Goal: Find specific page/section: Find specific page/section

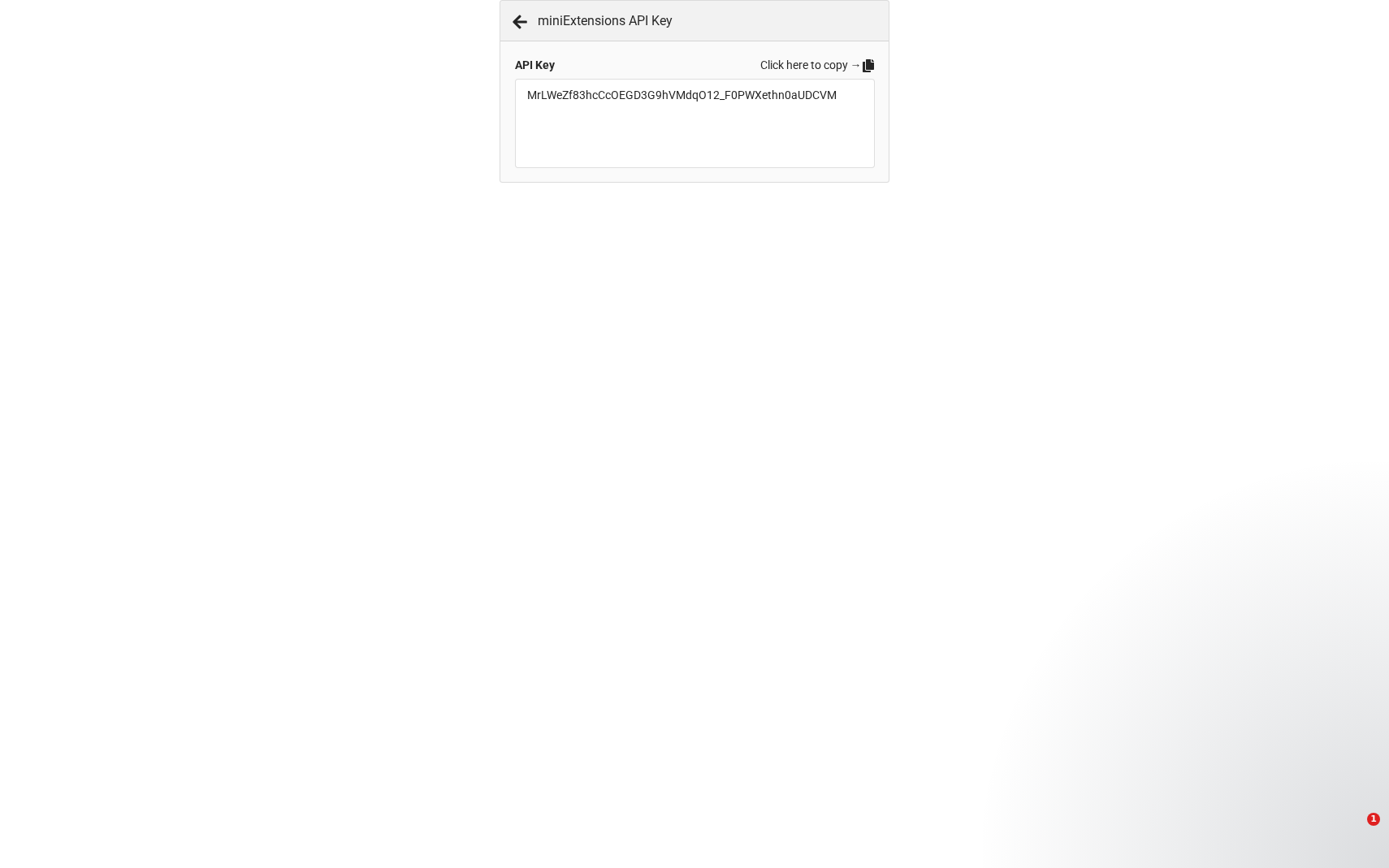
click at [863, 64] on icon at bounding box center [868, 66] width 11 height 13
click at [522, 23] on icon at bounding box center [519, 22] width 16 height 16
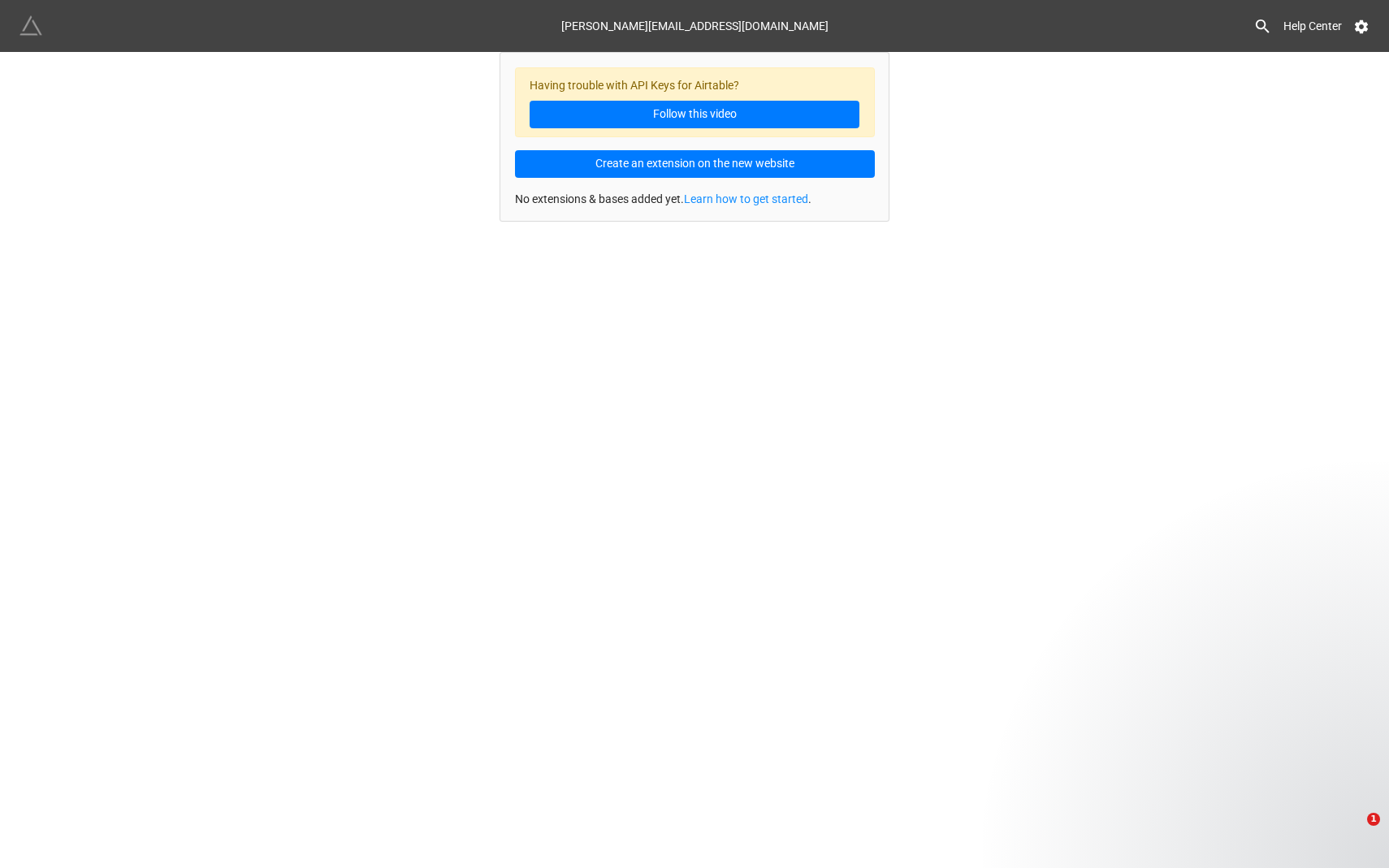
click at [30, 30] on img at bounding box center [31, 25] width 23 height 23
